Goal: Contribute content: Add original content to the website for others to see

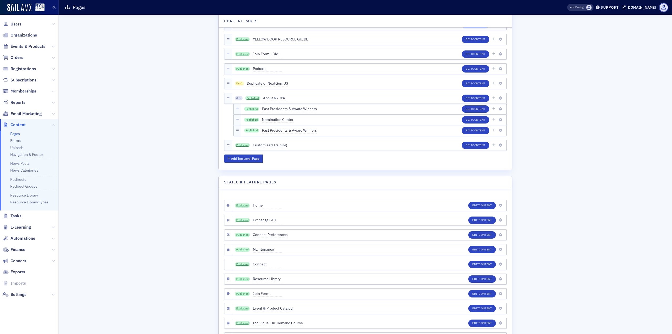
scroll to position [2048, 0]
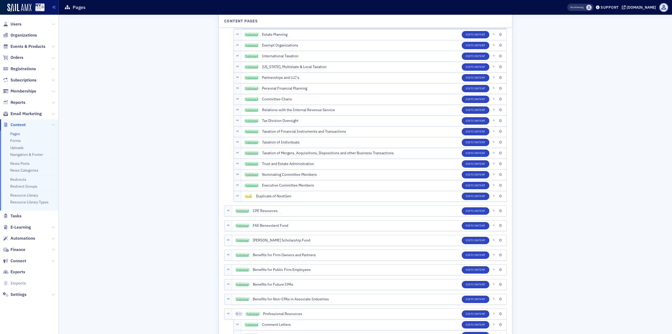
scroll to position [1915, 0]
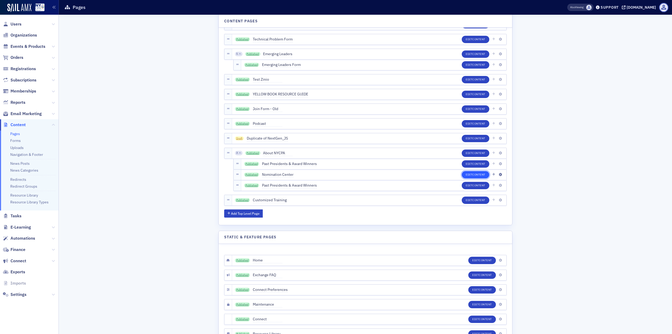
click at [483, 174] on span "Content" at bounding box center [478, 175] width 13 height 4
click at [493, 175] on icon "button" at bounding box center [493, 174] width 3 height 3
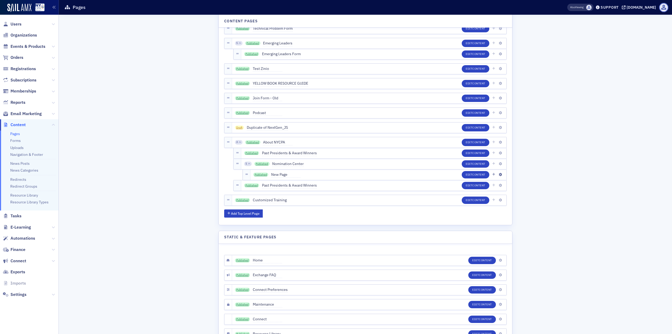
click at [280, 174] on span "New Page" at bounding box center [285, 175] width 29 height 6
click at [280, 174] on input "New Page" at bounding box center [295, 174] width 49 height 7
type input "Nominating Committee Protocols"
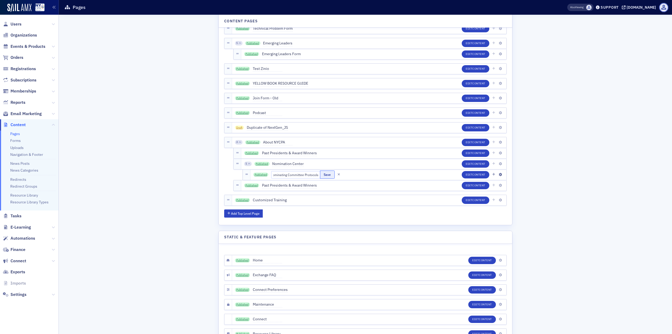
click at [323, 175] on button "Save" at bounding box center [327, 174] width 14 height 8
click at [481, 175] on span "Content" at bounding box center [478, 175] width 13 height 4
click at [260, 174] on link "Published" at bounding box center [260, 175] width 15 height 4
click at [473, 172] on button "Edit Content" at bounding box center [476, 174] width 28 height 7
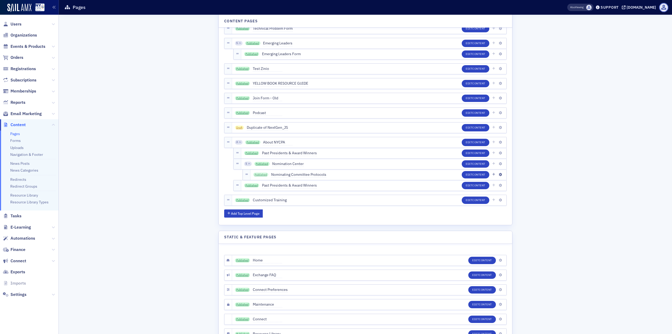
click at [258, 174] on link "Published" at bounding box center [260, 175] width 15 height 4
